Goal: Task Accomplishment & Management: Use online tool/utility

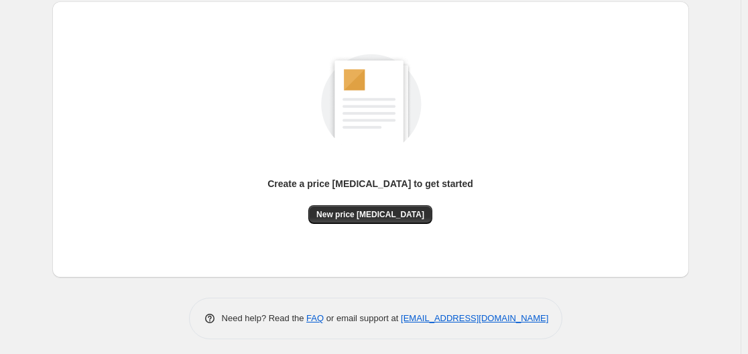
scroll to position [148, 0]
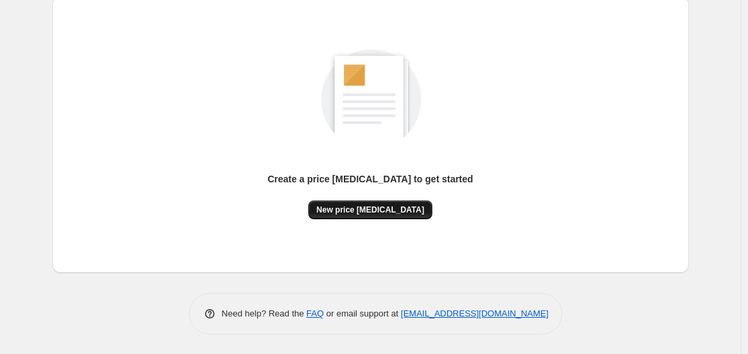
click at [363, 208] on span "New price [MEDICAL_DATA]" at bounding box center [370, 209] width 108 height 11
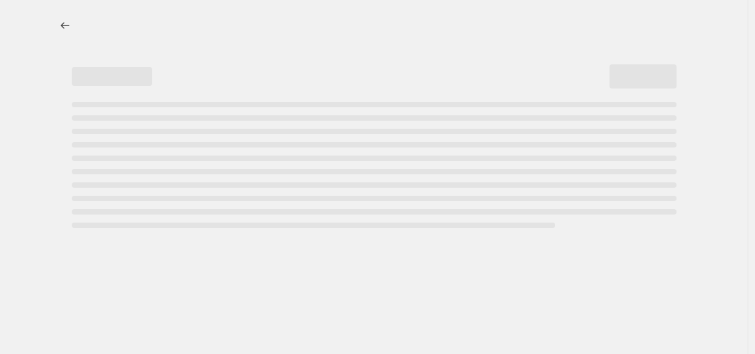
select select "percentage"
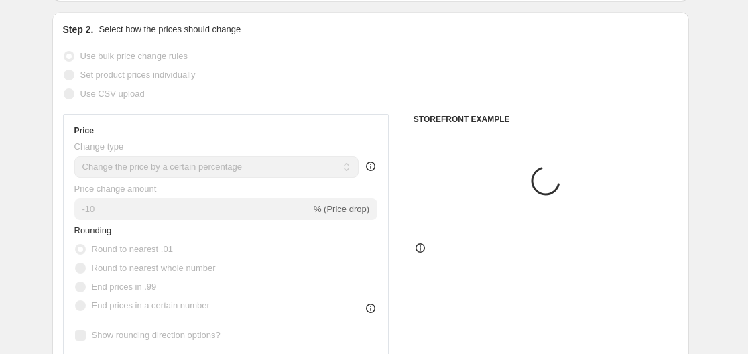
scroll to position [201, 0]
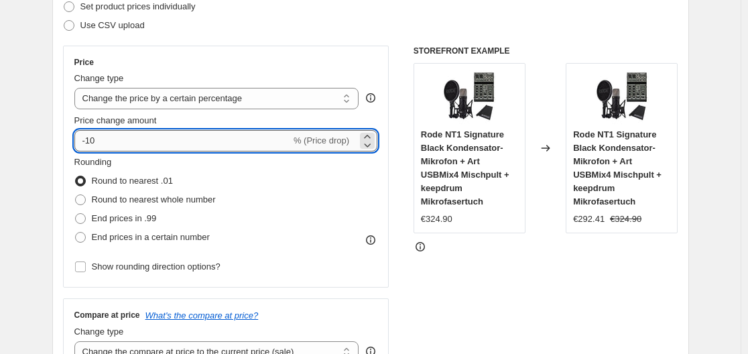
click at [208, 147] on input "-10" at bounding box center [182, 140] width 216 height 21
type input "-1"
type input "-35"
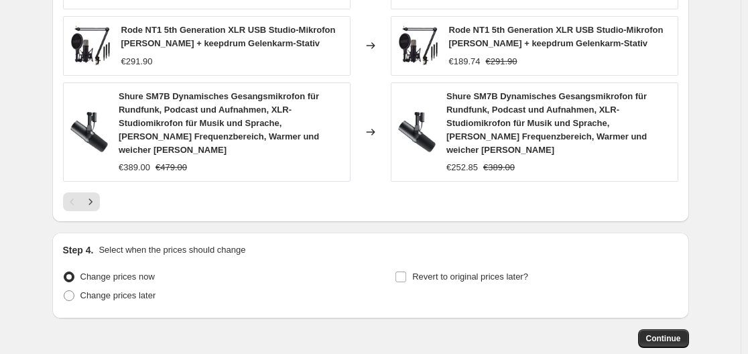
scroll to position [1062, 0]
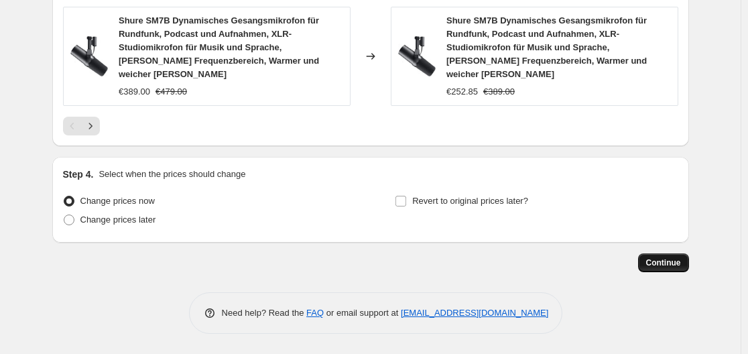
click at [658, 253] on button "Continue" at bounding box center [663, 262] width 51 height 19
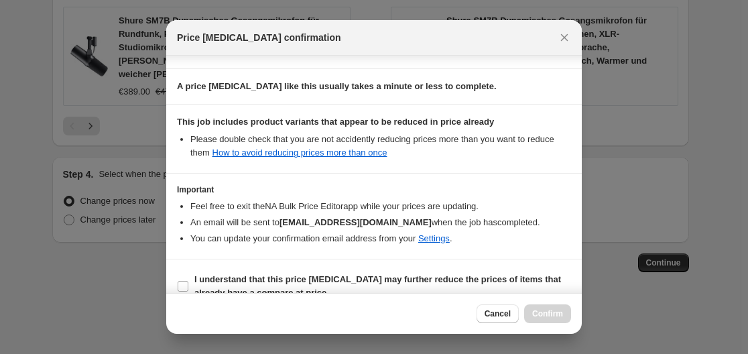
scroll to position [210, 0]
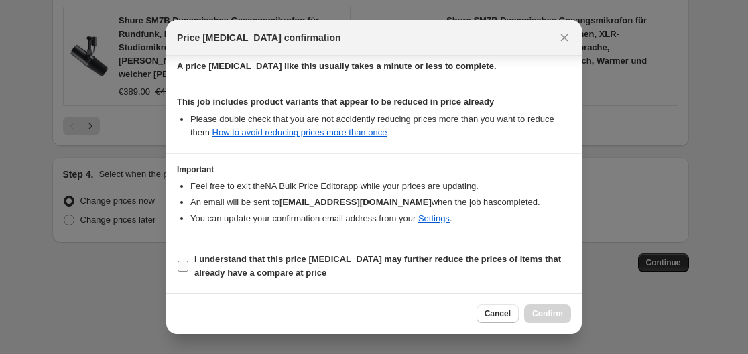
click at [184, 267] on input "I understand that this price [MEDICAL_DATA] may further reduce the prices of it…" at bounding box center [183, 266] width 11 height 11
checkbox input "true"
click at [546, 314] on span "Confirm" at bounding box center [547, 313] width 31 height 11
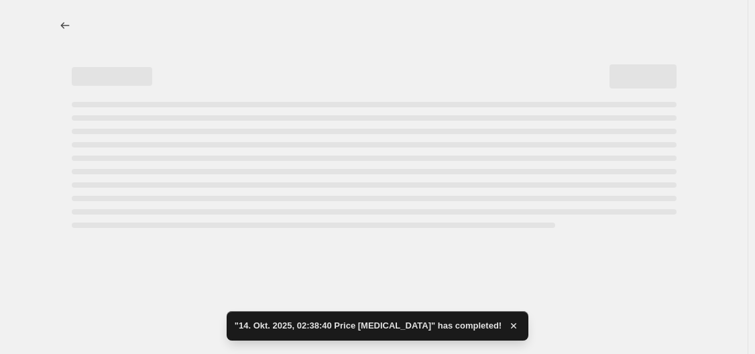
select select "percentage"
